Goal: Find specific page/section: Find specific page/section

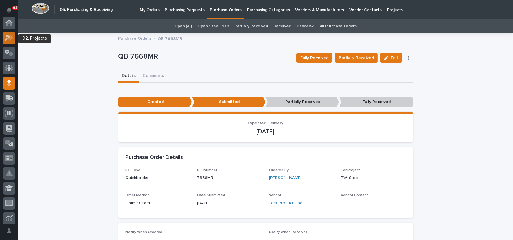
click at [12, 39] on icon at bounding box center [9, 38] width 9 height 7
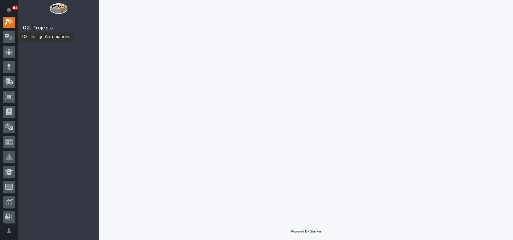
scroll to position [15, 0]
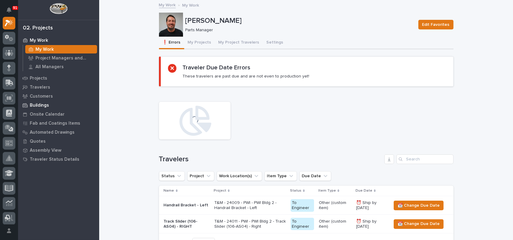
click at [33, 103] on p "Buildings" at bounding box center [39, 105] width 19 height 5
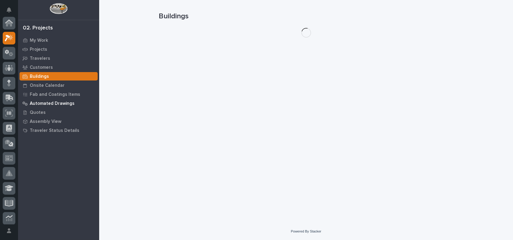
scroll to position [15, 0]
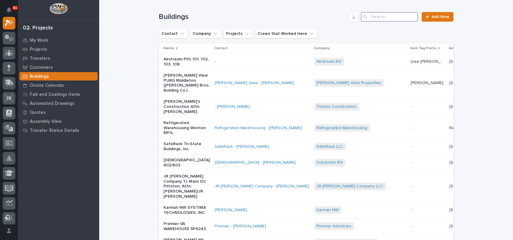
click at [376, 16] on input "Search" at bounding box center [389, 17] width 57 height 10
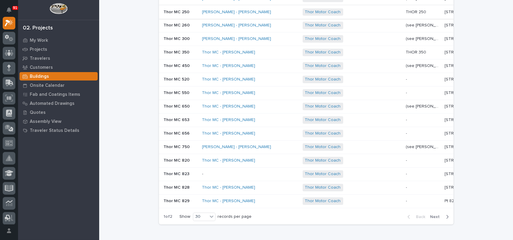
scroll to position [312, 0]
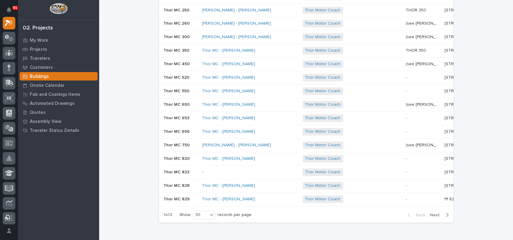
type input "thor"
click at [436, 213] on span "Next" at bounding box center [436, 215] width 13 height 5
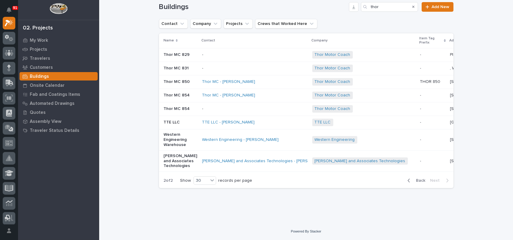
scroll to position [22, 0]
click at [419, 180] on span "Back" at bounding box center [419, 180] width 13 height 5
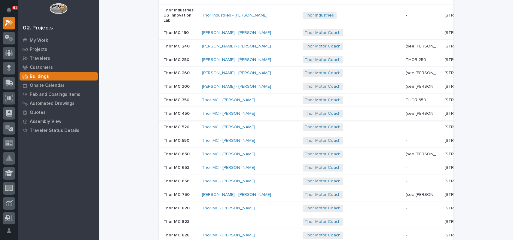
scroll to position [287, 0]
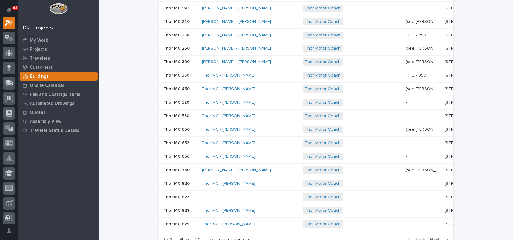
click at [445, 167] on p "604 Middleton Run Road, Elkhart, IN 46516" at bounding box center [465, 170] width 41 height 6
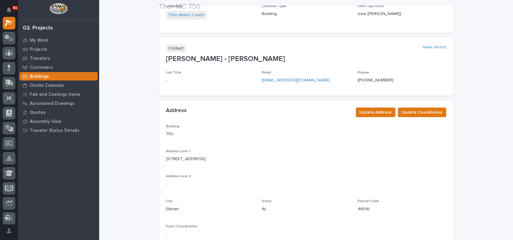
scroll to position [120, 0]
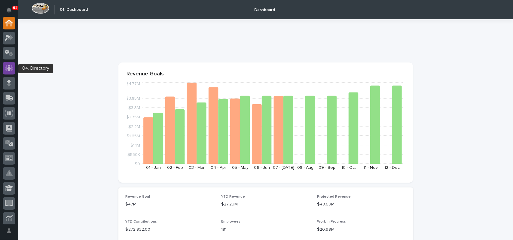
click at [10, 69] on icon at bounding box center [9, 68] width 4 height 6
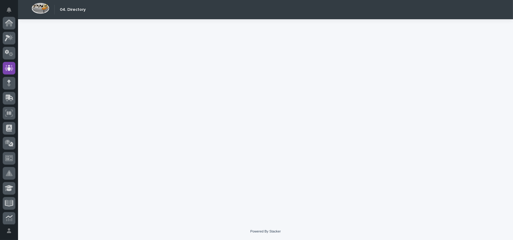
scroll to position [45, 0]
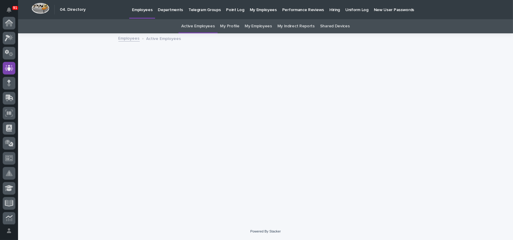
scroll to position [45, 0]
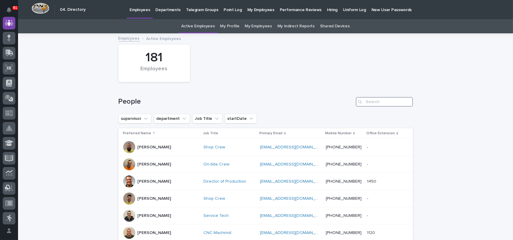
click at [373, 102] on input "Search" at bounding box center [384, 102] width 57 height 10
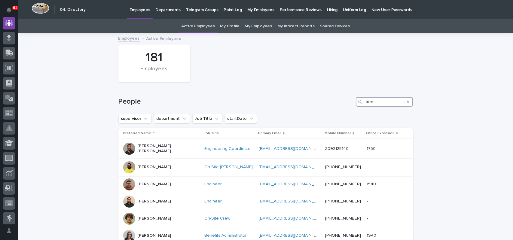
type input "ben"
click at [166, 163] on div "[PERSON_NAME]" at bounding box center [161, 167] width 76 height 12
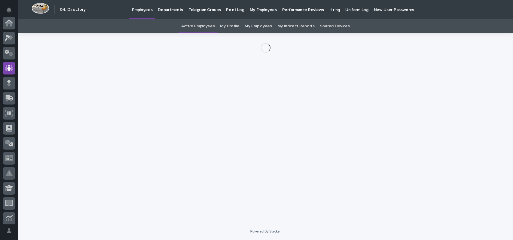
scroll to position [45, 0]
